Goal: Transaction & Acquisition: Obtain resource

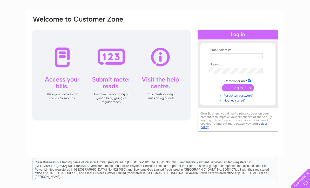
click at [215, 56] on input "text" at bounding box center [235, 56] width 53 height 6
type input "R"
type input "richard@rdj.co.uk"
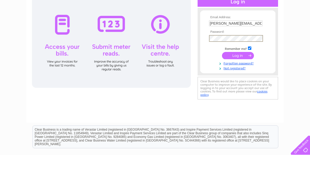
click at [242, 85] on input "submit" at bounding box center [238, 88] width 32 height 7
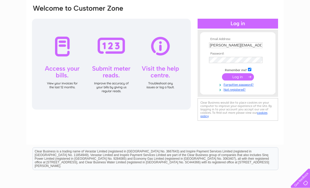
scroll to position [0, 0]
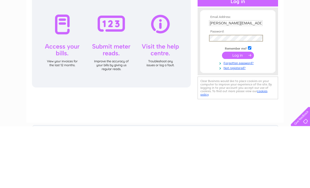
click at [237, 113] on input "submit" at bounding box center [238, 116] width 32 height 7
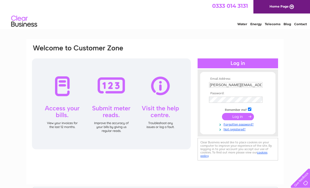
click at [61, 111] on div at bounding box center [111, 103] width 159 height 91
click at [66, 83] on div at bounding box center [111, 103] width 159 height 91
click at [63, 124] on div at bounding box center [111, 103] width 159 height 91
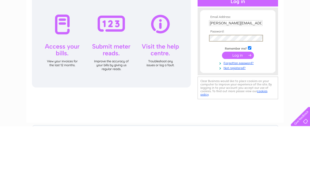
click at [237, 113] on input "submit" at bounding box center [238, 116] width 32 height 7
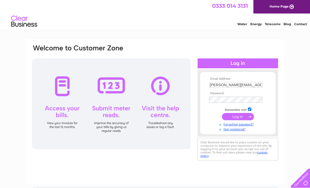
click at [284, 7] on link "Home Page" at bounding box center [281, 6] width 57 height 13
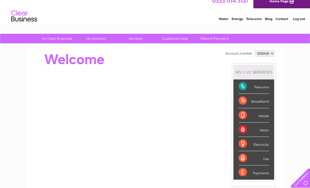
scroll to position [5, 0]
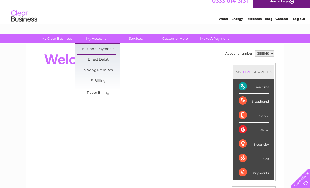
click at [87, 48] on link "Bills and Payments" at bounding box center [98, 49] width 43 height 10
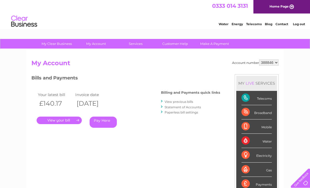
click at [62, 121] on link "." at bounding box center [59, 120] width 45 height 8
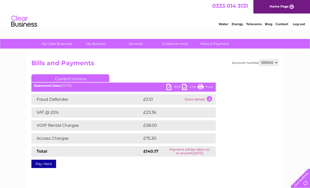
click at [171, 88] on link "PDF" at bounding box center [174, 88] width 16 height 8
